Goal: Task Accomplishment & Management: Use online tool/utility

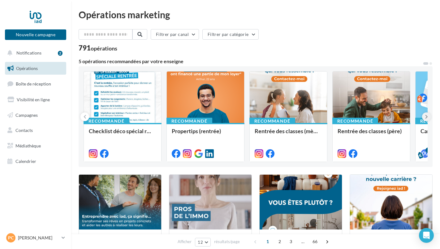
click at [425, 117] on icon at bounding box center [426, 116] width 3 height 6
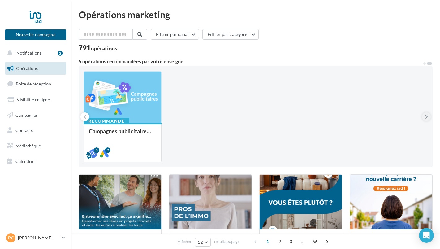
click at [425, 117] on icon at bounding box center [426, 116] width 3 height 6
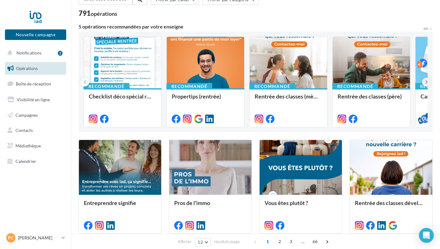
scroll to position [35, 0]
click at [21, 53] on span "Notifications" at bounding box center [28, 52] width 25 height 5
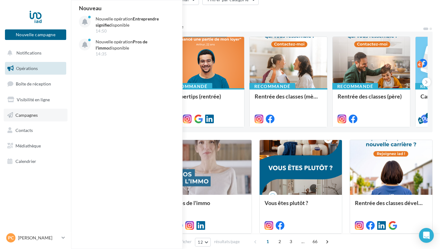
click at [18, 114] on span "Campagnes" at bounding box center [26, 114] width 22 height 5
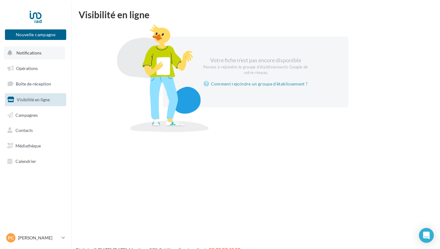
click at [26, 54] on span "Notifications" at bounding box center [28, 52] width 25 height 5
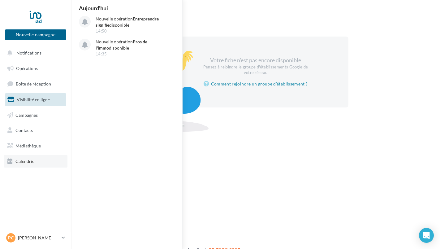
click at [22, 165] on link "Calendrier" at bounding box center [36, 161] width 64 height 13
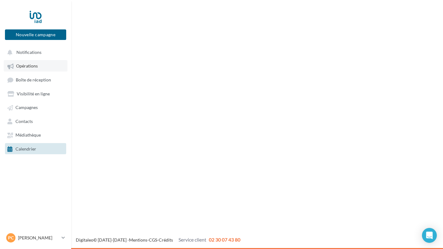
click at [24, 66] on span "Opérations" at bounding box center [27, 65] width 22 height 5
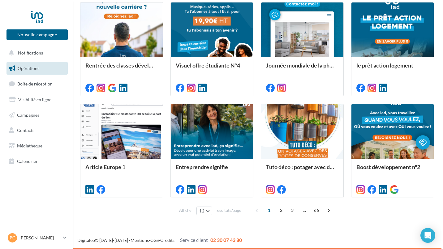
scroll to position [274, 0]
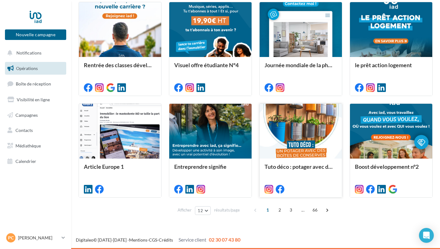
click at [300, 126] on div at bounding box center [300, 131] width 82 height 55
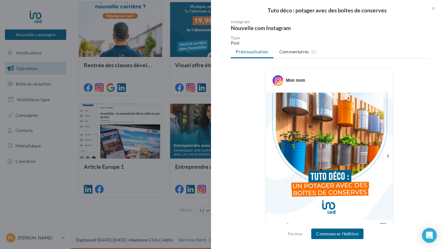
scroll to position [60, 0]
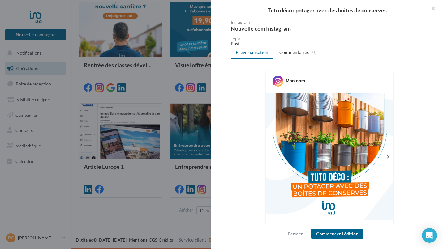
click at [385, 158] on icon at bounding box center [388, 157] width 6 height 6
click at [386, 160] on img at bounding box center [329, 156] width 127 height 127
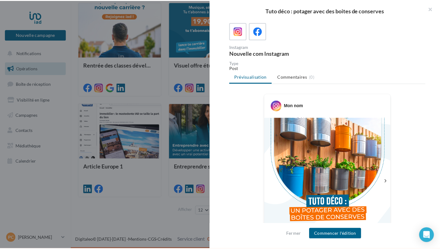
scroll to position [25, 0]
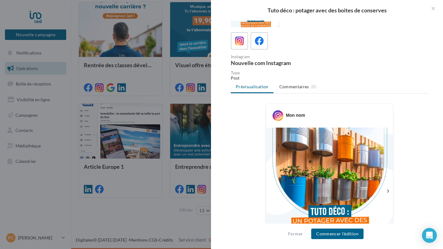
click at [25, 103] on div at bounding box center [221, 124] width 443 height 249
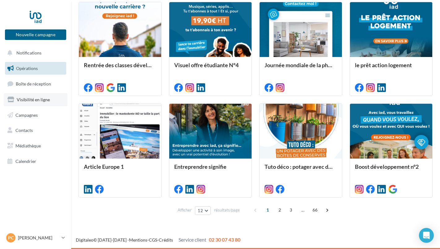
click at [25, 100] on span "Visibilité en ligne" at bounding box center [33, 99] width 33 height 5
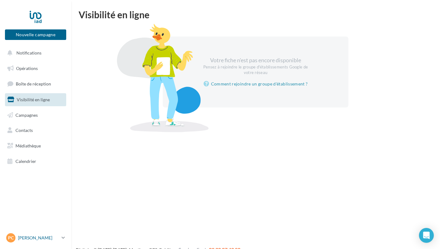
click at [25, 240] on p "[PERSON_NAME]" at bounding box center [38, 237] width 41 height 6
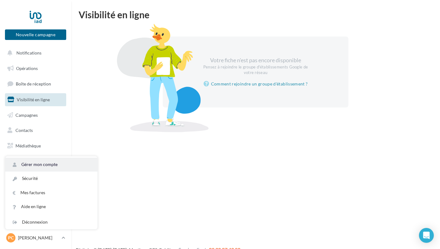
click at [31, 167] on link "Gérer mon compte" at bounding box center [51, 164] width 92 height 14
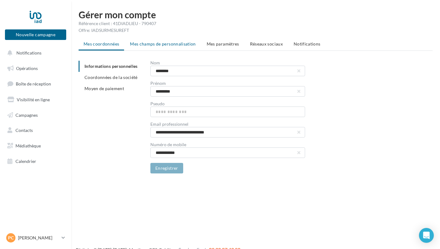
click at [146, 47] on li "Mes champs de personnalisation" at bounding box center [163, 43] width 76 height 11
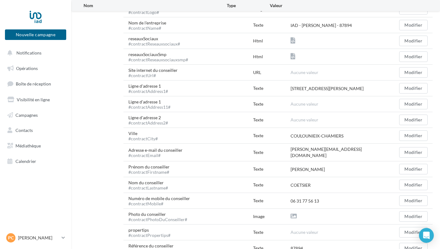
scroll to position [181, 0]
click at [406, 196] on button "Modifier" at bounding box center [413, 199] width 28 height 11
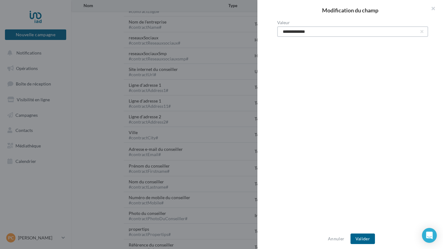
click at [358, 33] on input "**********" at bounding box center [352, 31] width 151 height 11
type input "**********"
click at [366, 234] on button "Valider" at bounding box center [362, 238] width 24 height 11
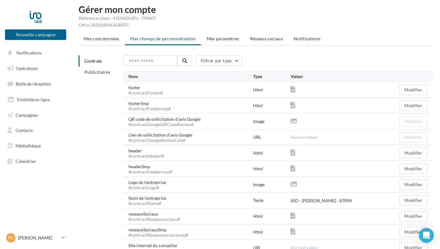
scroll to position [0, 0]
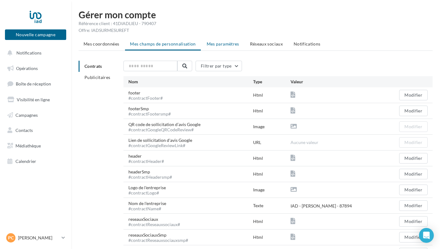
click at [221, 44] on span "Mes paramètres" at bounding box center [223, 43] width 32 height 5
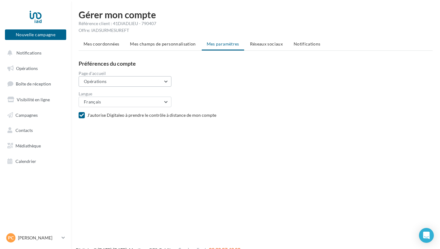
click at [162, 85] on button "Opérations" at bounding box center [125, 81] width 93 height 11
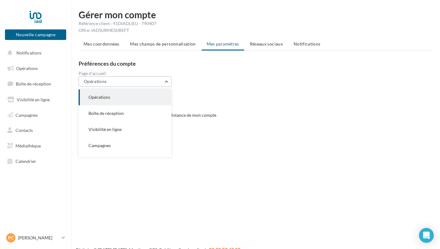
click at [166, 81] on button "Opérations" at bounding box center [125, 81] width 93 height 11
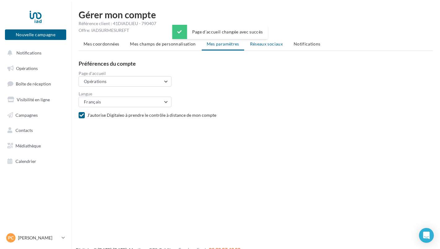
click at [269, 44] on span "Réseaux sociaux" at bounding box center [266, 43] width 33 height 5
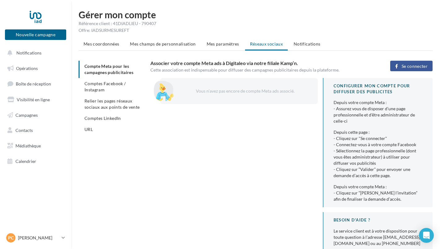
click at [281, 90] on div "Vous n’avez pas encore de compte Meta ads associé." at bounding box center [244, 91] width 128 height 6
click at [423, 68] on span "Se connecter" at bounding box center [414, 66] width 26 height 5
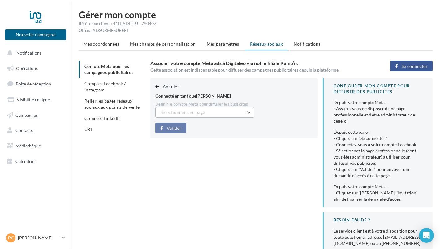
click at [246, 112] on button "Sélectionner une page" at bounding box center [204, 112] width 99 height 11
click at [191, 130] on span "[PERSON_NAME] Pro (Admin)" at bounding box center [194, 127] width 59 height 5
click at [252, 113] on button "[PERSON_NAME] Pro (Admin)" at bounding box center [204, 112] width 99 height 11
click at [210, 134] on button "[PERSON_NAME] Pro (Admin)" at bounding box center [204, 128] width 99 height 16
click at [172, 128] on span "Valider" at bounding box center [174, 128] width 15 height 5
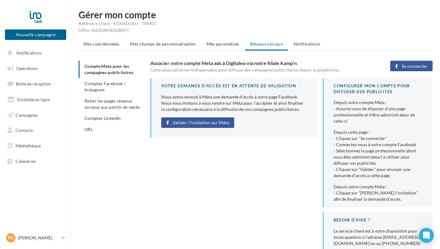
click at [219, 125] on span "Valider l'invitation sur Méta" at bounding box center [200, 122] width 57 height 5
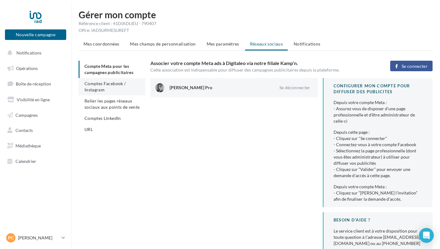
click at [102, 86] on span "Comptes Facebook / Instagram" at bounding box center [104, 86] width 41 height 11
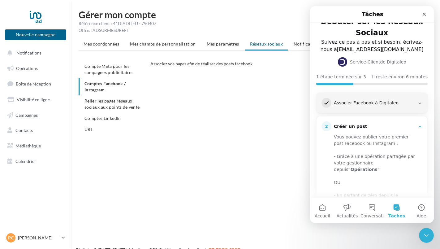
scroll to position [15, 0]
click at [409, 101] on div "Associer Facebook à Digitaleo" at bounding box center [374, 102] width 81 height 6
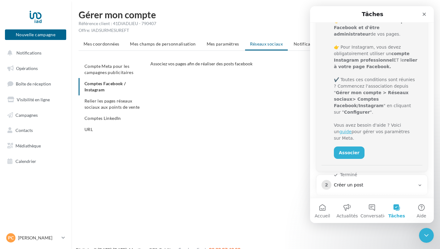
scroll to position [107, 0]
click at [340, 146] on link "Associer" at bounding box center [349, 152] width 31 height 12
click at [350, 146] on link "Associer" at bounding box center [349, 152] width 31 height 12
click at [347, 146] on link "Associer" at bounding box center [349, 152] width 31 height 12
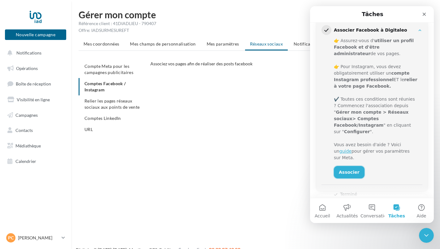
scroll to position [86, 0]
click at [349, 166] on link "Associer" at bounding box center [349, 172] width 31 height 12
click at [348, 166] on link "Associer" at bounding box center [349, 172] width 31 height 12
click at [352, 166] on link "Associer" at bounding box center [349, 172] width 31 height 12
click at [354, 166] on link "Associer" at bounding box center [349, 172] width 31 height 12
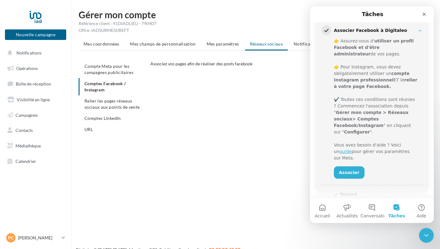
click at [347, 191] on button "Terminé" at bounding box center [345, 194] width 23 height 6
click at [346, 191] on button "Terminé" at bounding box center [345, 194] width 23 height 6
click at [352, 166] on link "Associer" at bounding box center [349, 172] width 31 height 12
click at [103, 105] on span "Relier les pages réseaux sociaux aux points de vente" at bounding box center [111, 103] width 55 height 11
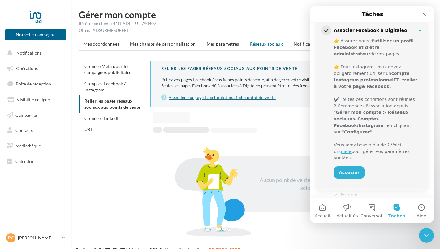
click at [189, 99] on link "Associer ma page Facebook à ma fiche point de vente" at bounding box center [291, 97] width 261 height 7
click at [102, 123] on li "Comptes LinkedIn" at bounding box center [112, 118] width 67 height 11
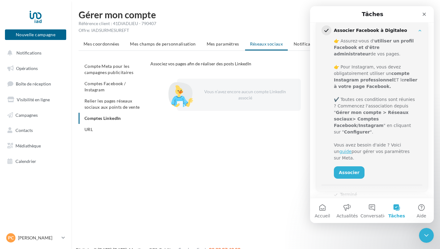
click at [244, 99] on div "Vous n’avez encore aucun compte LinkedIn associé" at bounding box center [244, 94] width 94 height 12
click at [185, 94] on div at bounding box center [179, 94] width 31 height 31
click at [423, 14] on icon "Fermer" at bounding box center [423, 14] width 5 height 5
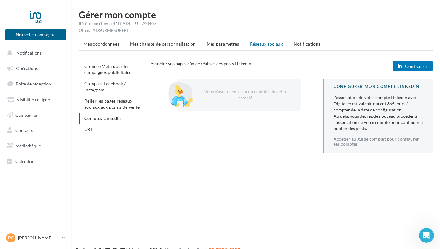
click at [415, 65] on span "Configurer" at bounding box center [416, 66] width 23 height 5
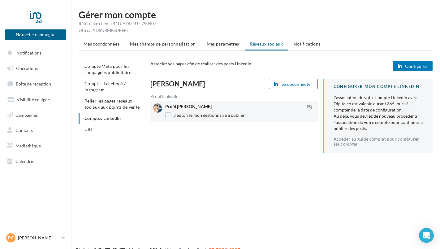
click at [419, 66] on span "Configurer" at bounding box center [416, 66] width 23 height 5
click at [102, 106] on span "Relier les pages réseaux sociaux aux points de vente" at bounding box center [111, 103] width 55 height 11
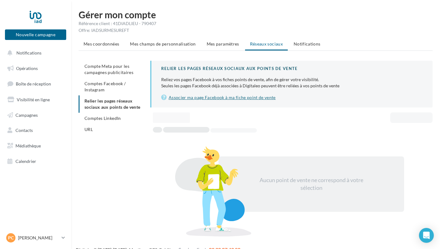
click at [219, 100] on link "Associer ma page Facebook à ma fiche point de vente" at bounding box center [291, 97] width 261 height 7
click at [100, 85] on span "Comptes Facebook / Instagram" at bounding box center [104, 86] width 41 height 11
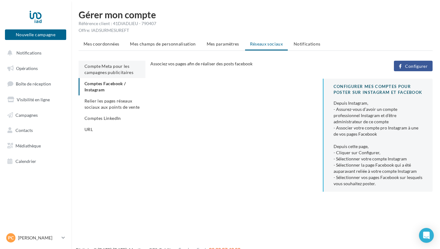
click at [105, 67] on span "Compte Meta pour les campagnes publicitaires" at bounding box center [108, 68] width 49 height 11
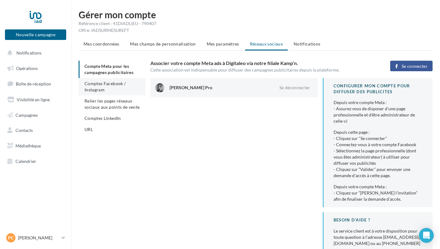
click at [100, 88] on span "Comptes Facebook / Instagram" at bounding box center [104, 86] width 41 height 11
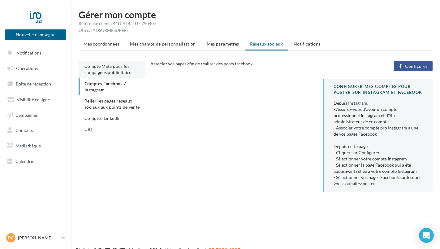
click at [101, 71] on span "Compte Meta pour les campagnes publicitaires" at bounding box center [108, 68] width 49 height 11
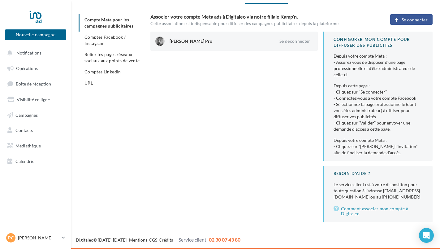
scroll to position [52, 0]
click at [91, 80] on span "URL" at bounding box center [88, 82] width 8 height 5
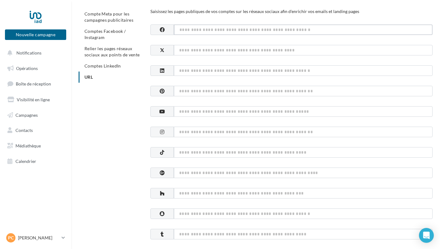
click at [204, 29] on input at bounding box center [303, 29] width 258 height 11
paste input "**********"
type input "**********"
click at [206, 71] on input at bounding box center [303, 70] width 258 height 11
paste input "**********"
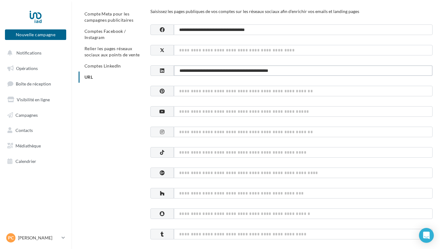
type input "**********"
click at [189, 132] on input at bounding box center [303, 131] width 258 height 11
paste input "**********"
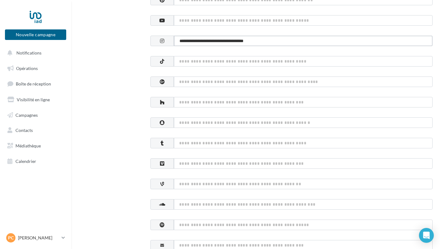
scroll to position [143, 0]
type input "**********"
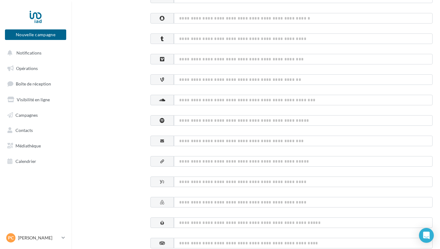
scroll to position [248, 0]
click at [192, 162] on input at bounding box center [303, 160] width 258 height 11
paste input "**********"
type input "**********"
click at [188, 135] on input at bounding box center [303, 140] width 258 height 11
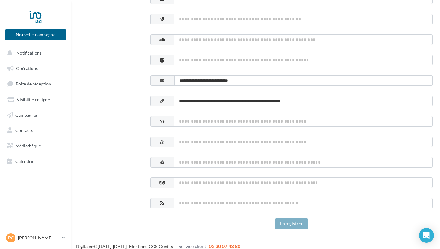
scroll to position [314, 0]
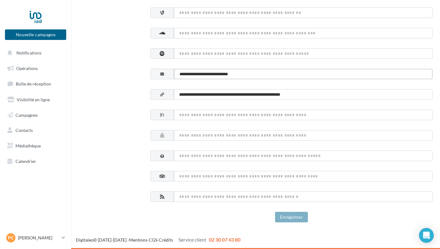
click at [370, 74] on input "**********" at bounding box center [303, 74] width 258 height 11
click at [356, 92] on input "**********" at bounding box center [303, 94] width 258 height 11
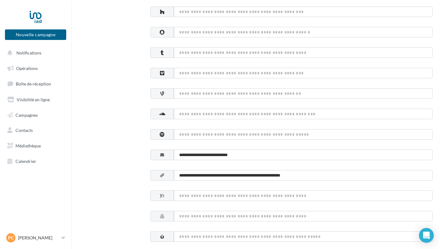
scroll to position [233, 0]
click at [376, 155] on input "**********" at bounding box center [303, 154] width 258 height 11
type input "*"
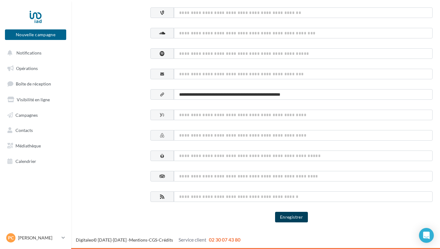
click at [288, 216] on button "Enregistrer" at bounding box center [291, 216] width 33 height 11
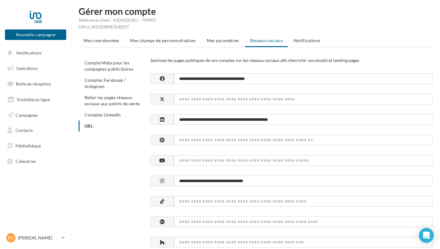
scroll to position [0, 0]
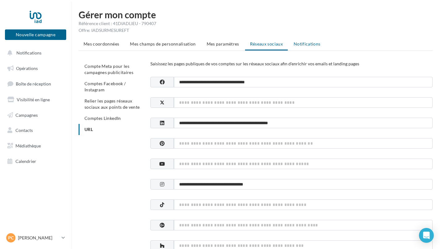
click at [302, 42] on span "Notifications" at bounding box center [306, 43] width 27 height 5
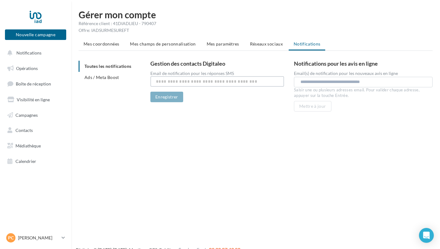
click at [193, 83] on input "text" at bounding box center [217, 81] width 134 height 11
click at [245, 84] on input "text" at bounding box center [217, 81] width 134 height 11
click at [243, 81] on input "text" at bounding box center [217, 81] width 134 height 11
type input "**********"
click at [176, 97] on button "Enregistrer" at bounding box center [166, 97] width 33 height 11
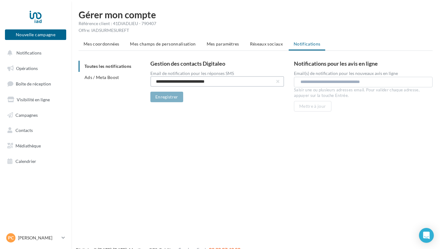
click at [261, 83] on input "**********" at bounding box center [217, 81] width 134 height 11
drag, startPoint x: 261, startPoint y: 83, endPoint x: 119, endPoint y: 76, distance: 141.7
click at [119, 76] on div "**********" at bounding box center [258, 87] width 359 height 53
click at [303, 84] on input "text" at bounding box center [364, 82] width 128 height 6
click at [312, 128] on div "Nouvelle campagne Nouvelle campagne Notifications Opérations Boîte de réception…" at bounding box center [220, 134] width 440 height 249
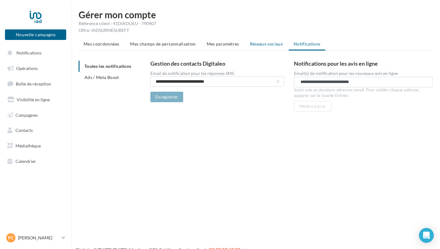
click at [264, 39] on li "Réseaux sociaux" at bounding box center [266, 43] width 43 height 11
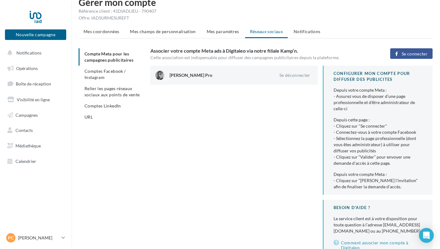
scroll to position [16, 0]
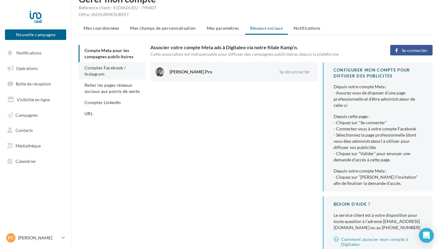
click at [96, 72] on span "Comptes Facebook / Instagram" at bounding box center [104, 70] width 41 height 11
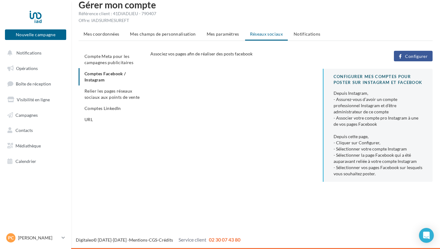
click at [415, 55] on span "Configurer" at bounding box center [416, 56] width 23 height 5
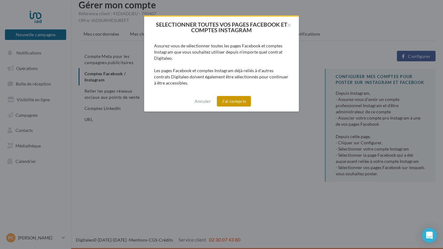
click at [235, 105] on button "J'ai compris" at bounding box center [234, 101] width 34 height 11
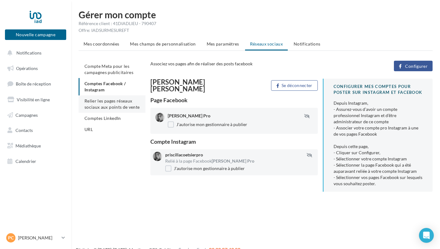
click at [94, 103] on li "Relier les pages réseaux sociaux aux points de vente" at bounding box center [112, 103] width 67 height 17
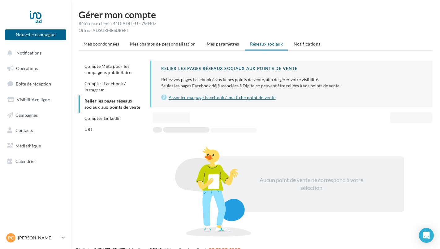
click at [253, 98] on link "Associer ma page Facebook à ma fiche point de vente" at bounding box center [291, 97] width 261 height 7
click at [101, 123] on li "Comptes LinkedIn" at bounding box center [112, 118] width 67 height 11
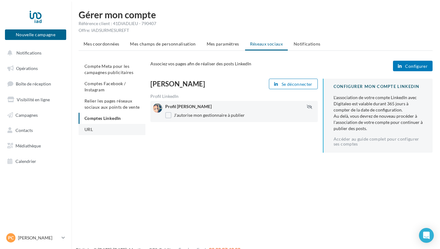
click at [89, 131] on span "URL" at bounding box center [88, 128] width 8 height 5
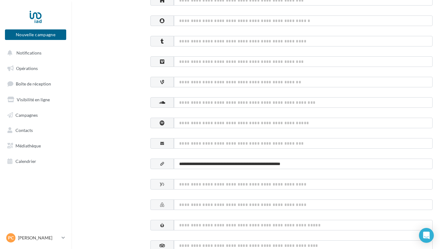
scroll to position [245, 0]
click at [376, 143] on input at bounding box center [303, 143] width 258 height 11
click at [282, 141] on input "**********" at bounding box center [303, 143] width 258 height 11
click at [308, 154] on div "**********" at bounding box center [291, 51] width 282 height 439
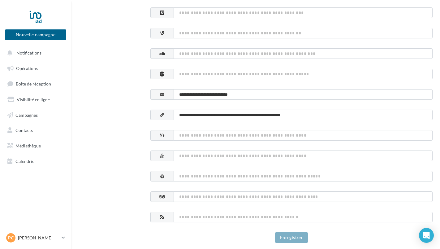
scroll to position [314, 0]
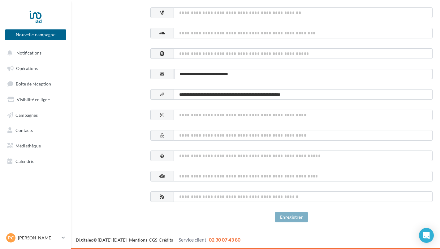
click at [265, 75] on input "**********" at bounding box center [303, 74] width 258 height 11
type input "*"
click at [293, 221] on button "Enregistrer" at bounding box center [291, 216] width 33 height 11
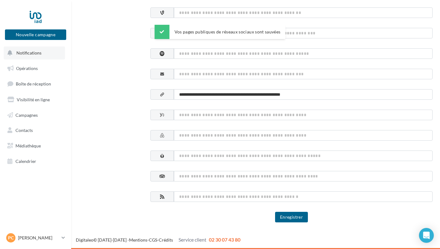
click at [29, 50] on span "Notifications" at bounding box center [28, 52] width 25 height 5
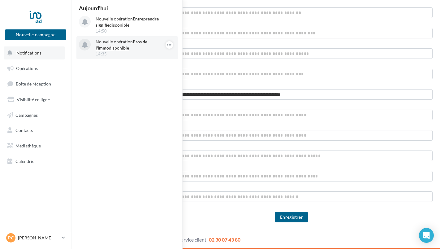
click at [111, 42] on p "Nouvelle opération Pros de l'immo disponible" at bounding box center [132, 45] width 72 height 12
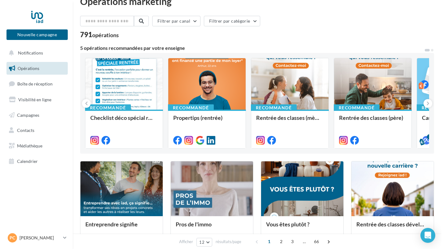
scroll to position [14, 0]
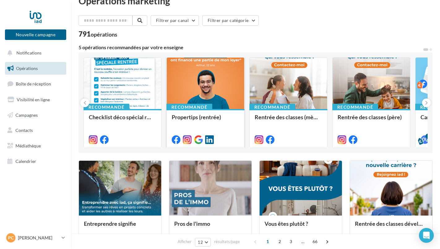
click at [216, 89] on div at bounding box center [205, 83] width 77 height 52
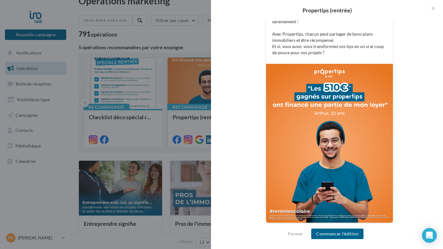
scroll to position [167, 0]
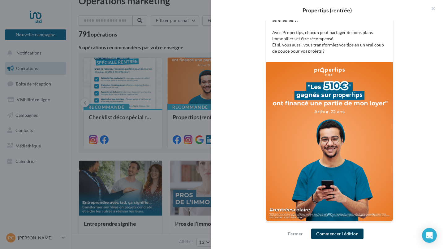
click at [343, 234] on button "Commencer l'édition" at bounding box center [337, 233] width 52 height 11
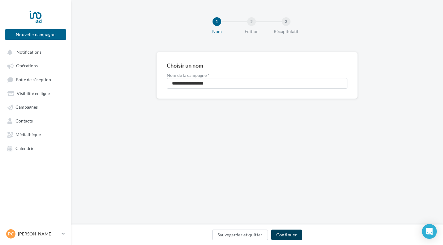
click at [288, 239] on button "Continuer" at bounding box center [286, 235] width 31 height 11
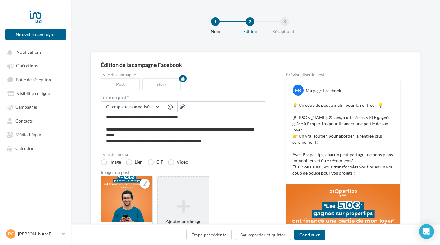
click at [185, 205] on icon at bounding box center [183, 206] width 45 height 15
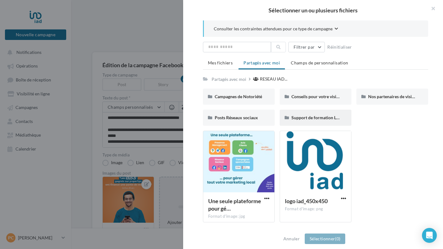
click at [322, 119] on span "Support de formation Localads" at bounding box center [320, 117] width 59 height 5
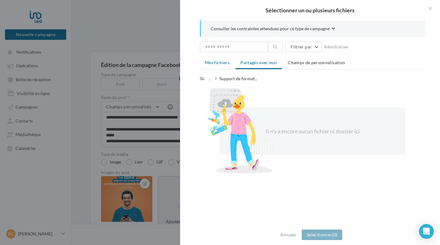
click at [216, 68] on li "Mes fichiers" at bounding box center [217, 62] width 35 height 11
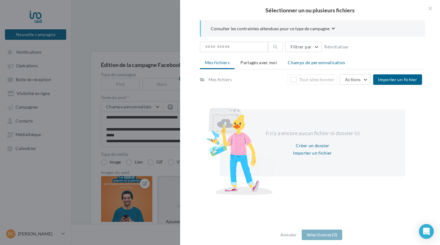
click at [326, 62] on span "Champs de personnalisation" at bounding box center [315, 62] width 57 height 5
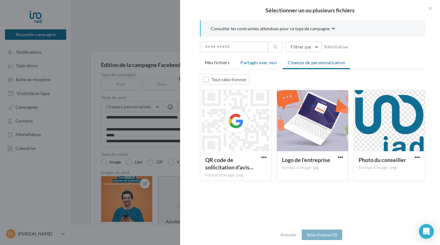
click at [257, 67] on li "Partagés avec moi" at bounding box center [258, 62] width 46 height 11
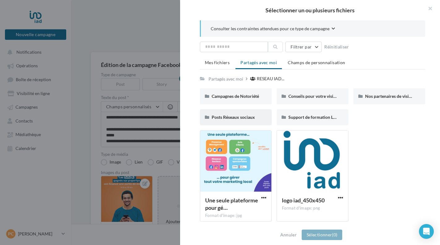
click at [248, 119] on span "Posts Réseaux sociaux" at bounding box center [232, 117] width 43 height 5
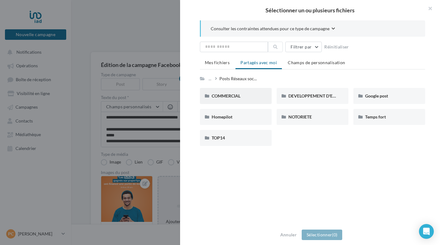
click at [240, 98] on span "COMMERCIAL" at bounding box center [225, 95] width 29 height 5
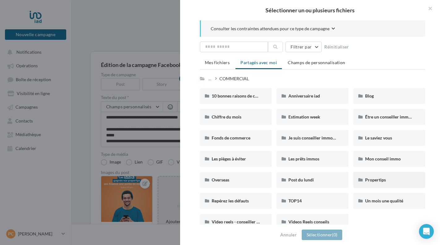
click at [381, 179] on span "Propertips" at bounding box center [375, 179] width 21 height 5
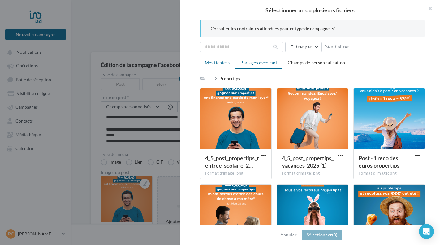
click at [217, 65] on span "Mes fichiers" at bounding box center [217, 62] width 25 height 5
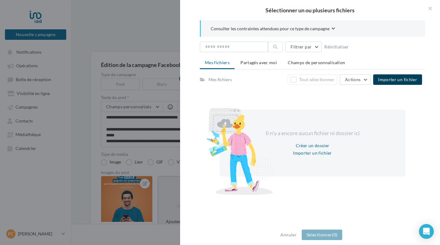
click at [411, 81] on span "Importer un fichier" at bounding box center [397, 79] width 39 height 5
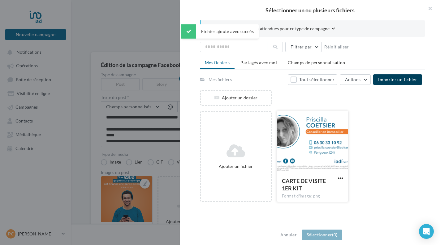
click at [303, 136] on div at bounding box center [312, 142] width 71 height 62
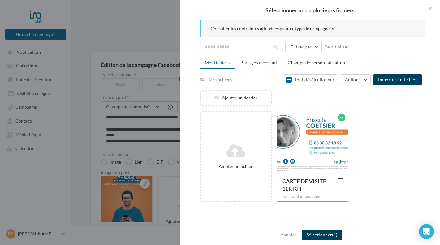
click at [327, 237] on button "Sélectionner (1)" at bounding box center [321, 235] width 40 height 11
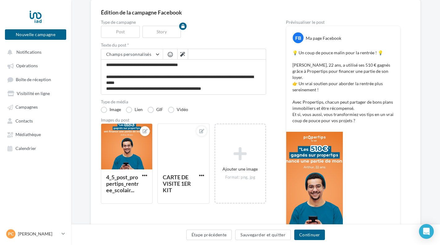
scroll to position [107, 0]
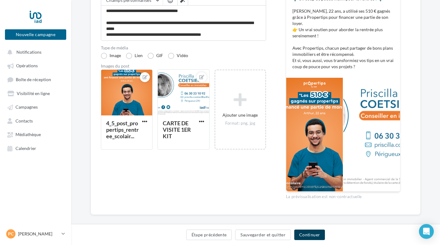
click at [314, 236] on button "Continuer" at bounding box center [309, 235] width 31 height 11
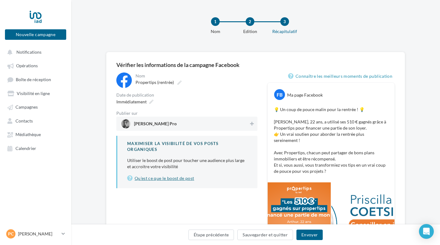
click at [164, 180] on link "Qu’est ce que le boost de post" at bounding box center [187, 178] width 120 height 7
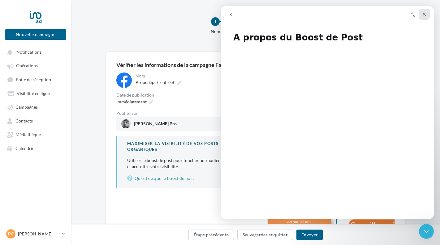
click at [425, 14] on icon "Fermer" at bounding box center [423, 14] width 5 height 5
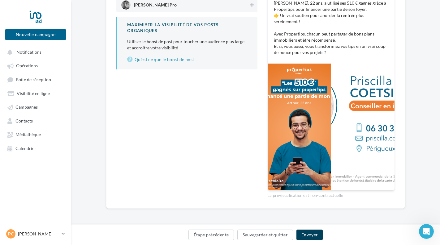
click at [313, 236] on button "Envoyer" at bounding box center [309, 235] width 26 height 11
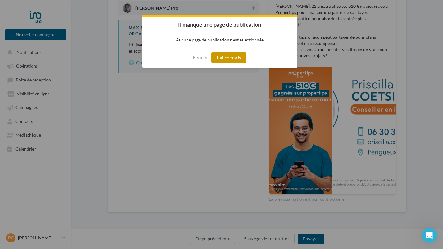
click at [224, 60] on button "J'ai compris" at bounding box center [228, 57] width 35 height 11
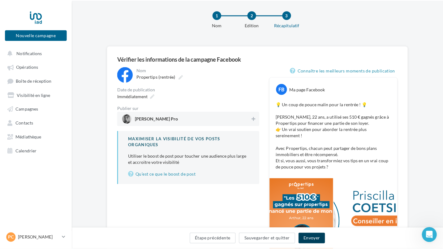
scroll to position [7, 0]
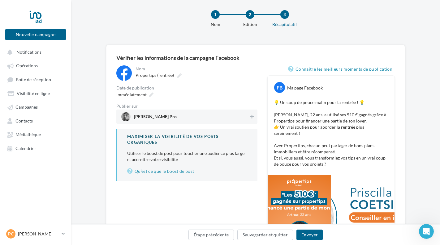
click at [188, 118] on span "[PERSON_NAME] Pro" at bounding box center [184, 116] width 127 height 9
click at [307, 238] on button "Envoyer" at bounding box center [309, 235] width 26 height 11
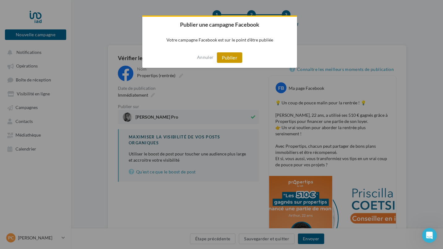
click at [226, 57] on button "Publier" at bounding box center [229, 57] width 25 height 11
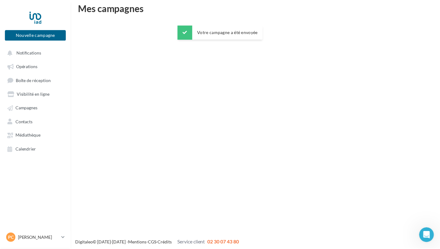
scroll to position [10, 0]
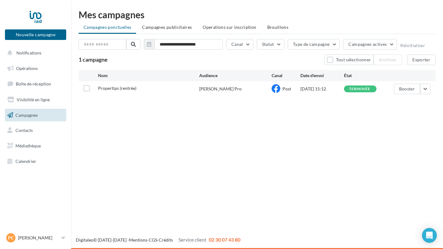
click at [216, 89] on div "[PERSON_NAME] Pro" at bounding box center [220, 89] width 42 height 6
click at [238, 45] on button "Canal" at bounding box center [239, 44] width 27 height 11
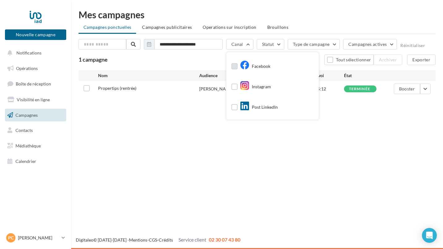
click at [234, 67] on label at bounding box center [234, 66] width 6 height 6
click at [234, 88] on label at bounding box center [234, 86] width 6 height 6
click at [233, 105] on label at bounding box center [234, 107] width 6 height 6
click at [264, 166] on div "Nouvelle campagne Nouvelle campagne Notifications Opérations Boîte de réception…" at bounding box center [221, 124] width 443 height 249
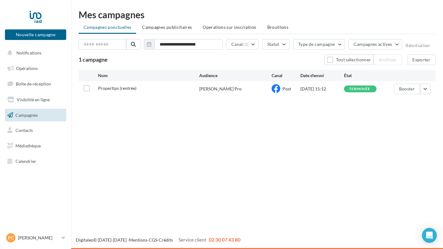
click at [272, 91] on icon at bounding box center [275, 88] width 9 height 9
